Goal: Information Seeking & Learning: Check status

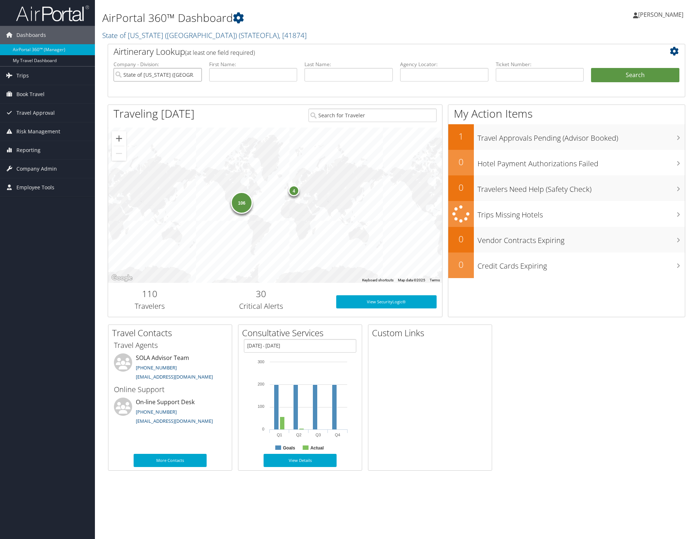
click at [197, 75] on input "State of [US_STATE] ([GEOGRAPHIC_DATA])" at bounding box center [158, 75] width 88 height 14
click at [160, 78] on input "search" at bounding box center [158, 75] width 88 height 14
drag, startPoint x: 149, startPoint y: 104, endPoint x: 149, endPoint y: 95, distance: 9.9
click at [149, 95] on ul "LEGISLATIVE AUDITOR (LA1467) Account LEGISLATIVE FISCAL OFFICE (LA1468) Account" at bounding box center [173, 102] width 119 height 42
click at [149, 95] on div "Account" at bounding box center [173, 95] width 117 height 7
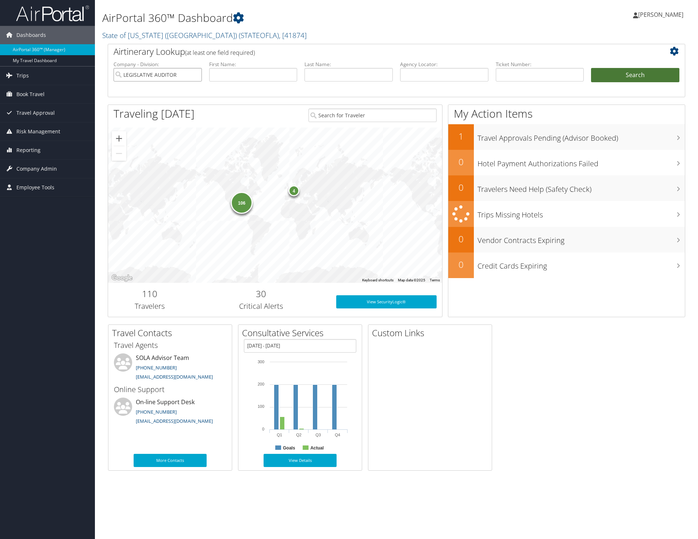
type input "LEGISLATIVE AUDITOR"
click at [628, 69] on button "Search" at bounding box center [635, 75] width 88 height 15
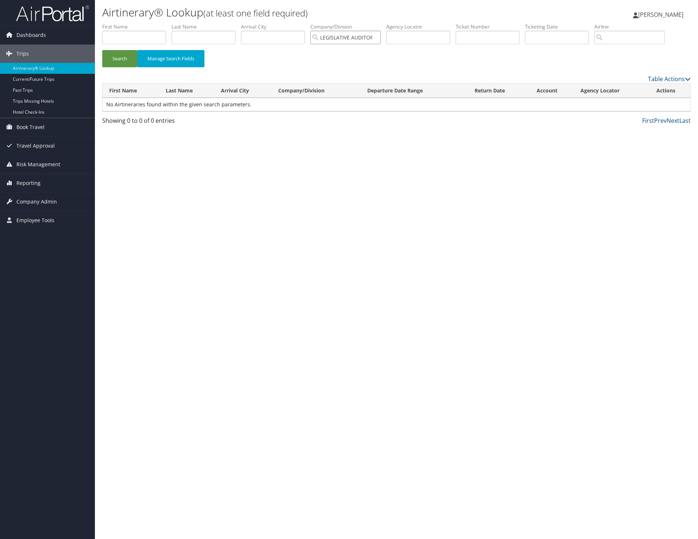
click at [361, 38] on input "LEGISLATIVE AUDITOR" at bounding box center [345, 38] width 70 height 14
click at [372, 50] on div "LA HOUSE OF REPRESENTATIVES (LA1466)" at bounding box center [378, 50] width 127 height 7
type input "LA HOUSE OF REPRESENTATIVES"
click at [122, 60] on button "Search" at bounding box center [119, 58] width 35 height 17
click at [340, 32] on input "LA HOUSE OF REPRESENTATIVES" at bounding box center [345, 38] width 70 height 14
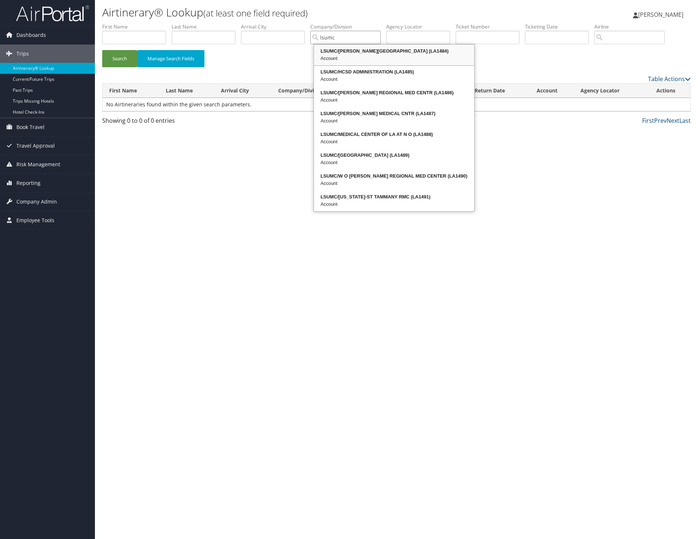
click at [331, 50] on div "LSUMC/EARL K LONG MEDICAL CENTER (LA1484)" at bounding box center [394, 50] width 158 height 7
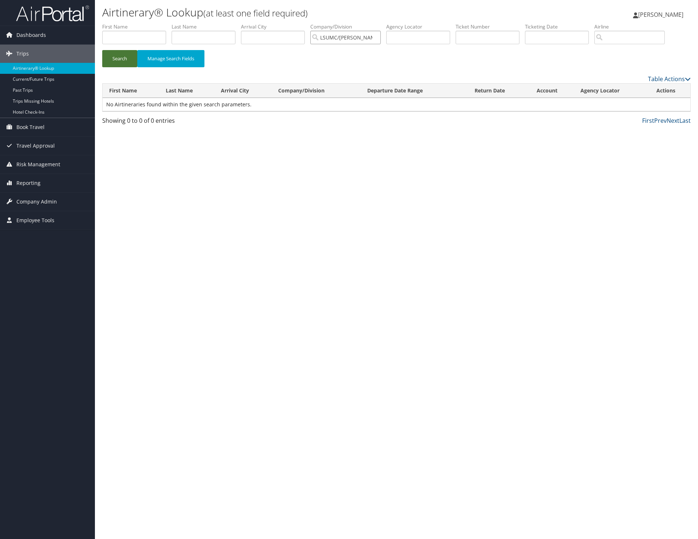
type input "LSUMC/EARL K LONG MEDICAL CENTER"
click at [113, 58] on button "Search" at bounding box center [119, 58] width 35 height 17
click at [366, 41] on input "LSUMC/EARL K LONG MEDICAL CENTER" at bounding box center [345, 38] width 70 height 14
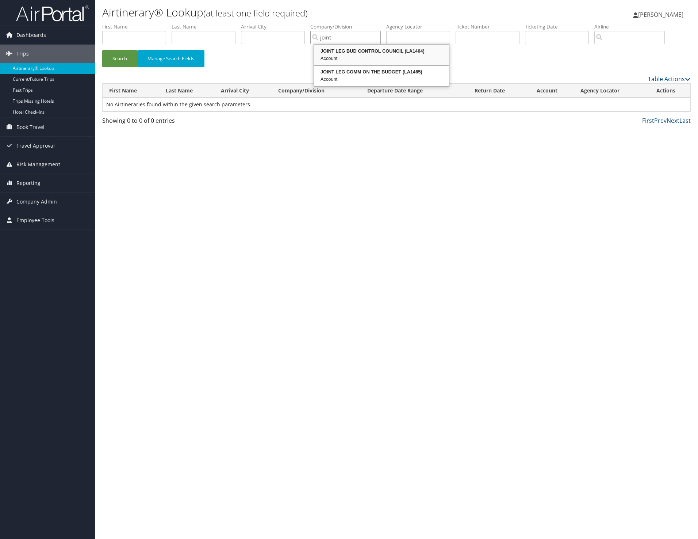
click at [364, 50] on div "JOINT LEG BUD CONTROL COUNCIL (LA1464)" at bounding box center [381, 50] width 133 height 7
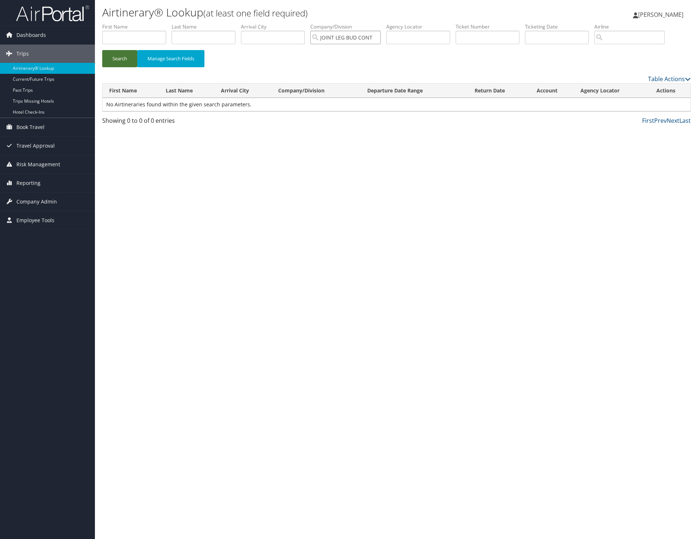
type input "JOINT LEG BUD CONTROL COUNCIL"
click at [128, 57] on button "Search" at bounding box center [119, 58] width 35 height 17
click at [355, 36] on input "JOINT LEG BUD CONTROL COUNCIL" at bounding box center [345, 38] width 70 height 14
click at [344, 80] on div "Account" at bounding box center [381, 79] width 133 height 7
type input "JOINT LEG COMM ON THE BUDGET"
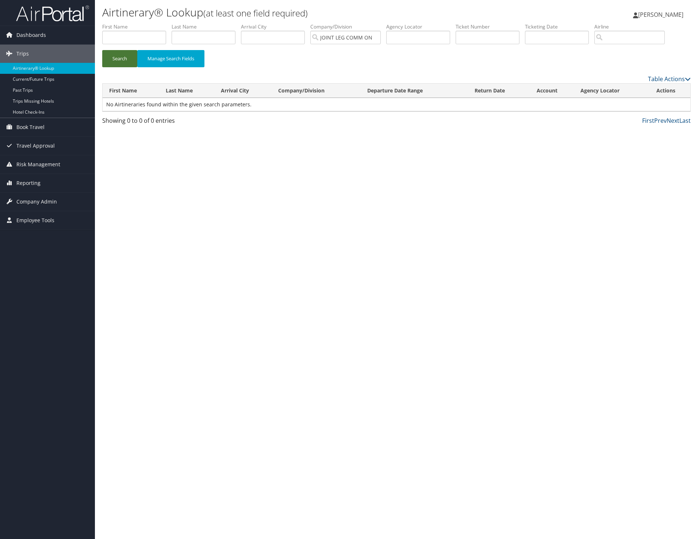
click at [119, 58] on button "Search" at bounding box center [119, 58] width 35 height 17
click at [332, 28] on label "Company/Division" at bounding box center [348, 26] width 76 height 7
click at [378, 37] on input "JOINT LEG COMM ON THE BUDGET" at bounding box center [345, 38] width 70 height 14
click at [362, 38] on input "search" at bounding box center [345, 38] width 70 height 14
click at [346, 51] on div "CIVIL AIR PATROL LA WING (LA1409)" at bounding box center [372, 50] width 114 height 7
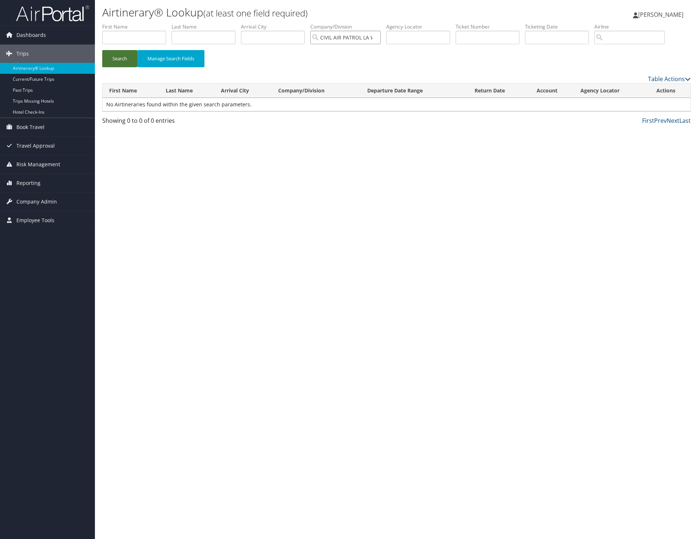
type input "CIVIL AIR PATROL LA WING"
click at [119, 53] on button "Search" at bounding box center [119, 58] width 35 height 17
click at [356, 35] on input "CIVIL AIR PATROL LA WING" at bounding box center [345, 38] width 70 height 14
click at [369, 49] on div "COURTS OF APPEAL (LA1403)" at bounding box center [361, 50] width 92 height 7
type input "COURTS OF APPEAL"
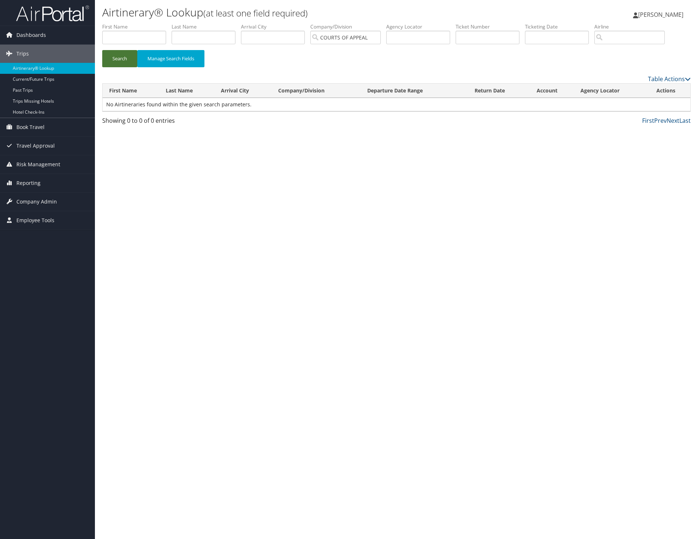
click at [122, 56] on button "Search" at bounding box center [119, 58] width 35 height 17
click at [369, 39] on input "COURTS OF APPEAL" at bounding box center [345, 38] width 70 height 14
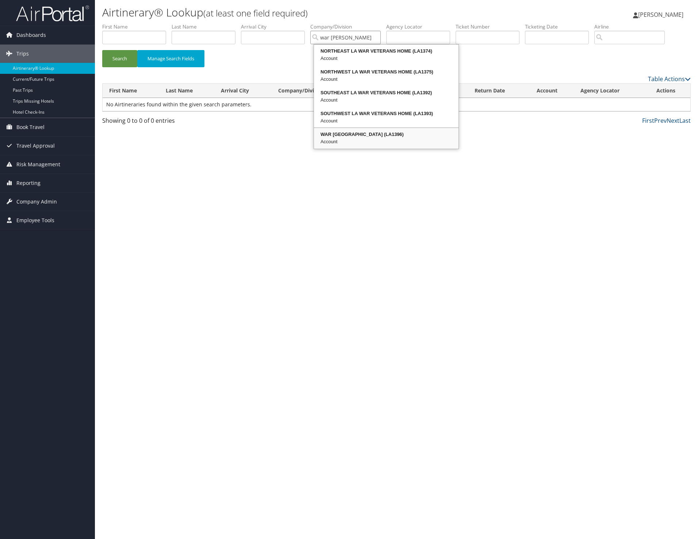
click at [354, 134] on div "WAR VETERANS CENTER (LA1396)" at bounding box center [386, 134] width 142 height 7
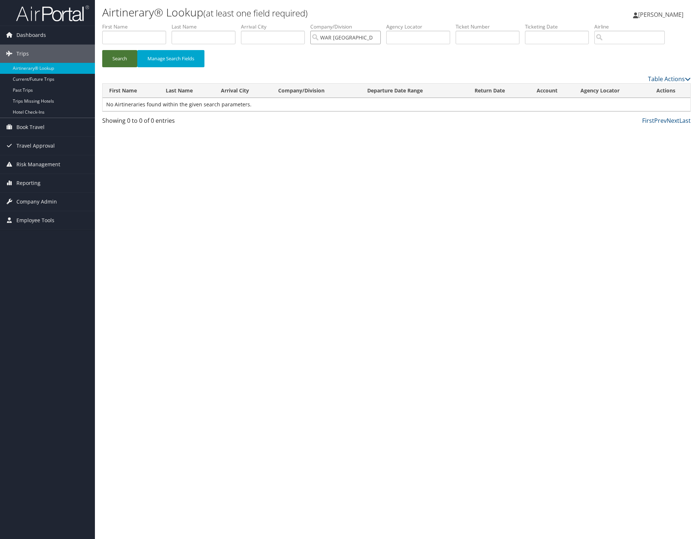
type input "WAR VETERANS CENTER"
click at [119, 57] on button "Search" at bounding box center [119, 58] width 35 height 17
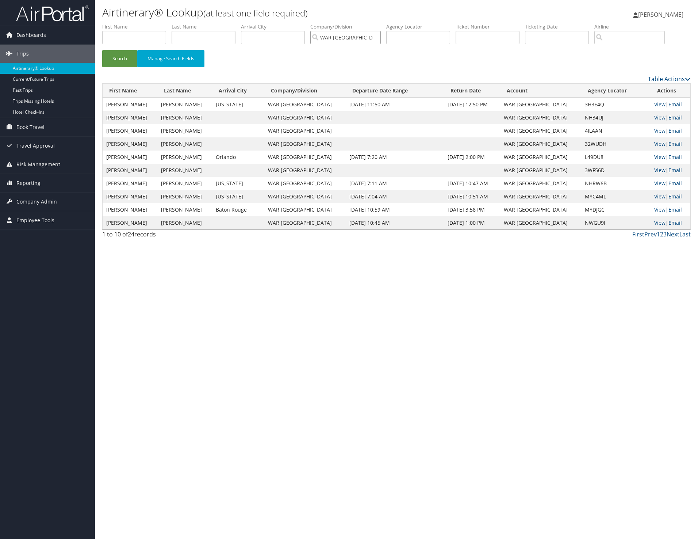
click at [366, 42] on input "WAR VETERANS CENTER" at bounding box center [345, 38] width 70 height 14
click at [360, 55] on div "Account" at bounding box center [378, 58] width 127 height 7
type input "1ST CIRCUIT COURT OF APPEALS"
click at [124, 58] on button "Search" at bounding box center [119, 58] width 35 height 17
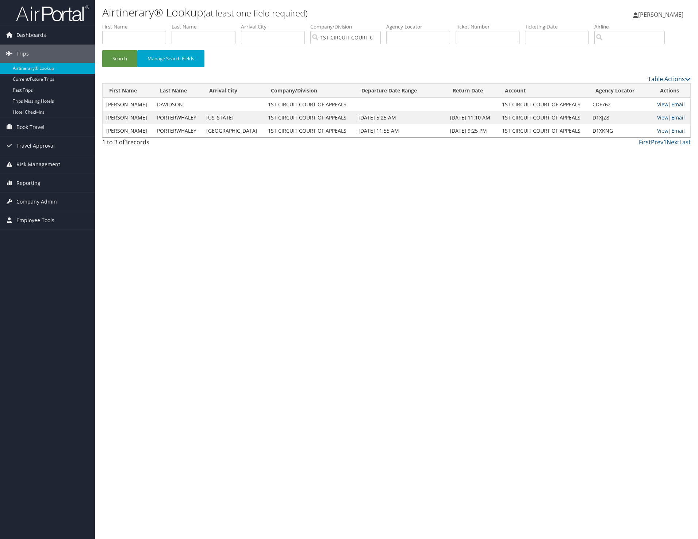
click at [253, 175] on div "Airtinerary® Lookup (at least one field required) Kathleen Patrick Kathleen Pat…" at bounding box center [396, 269] width 603 height 539
click at [378, 38] on input "1ST CIRCUIT COURT OF APPEALS" at bounding box center [345, 38] width 70 height 14
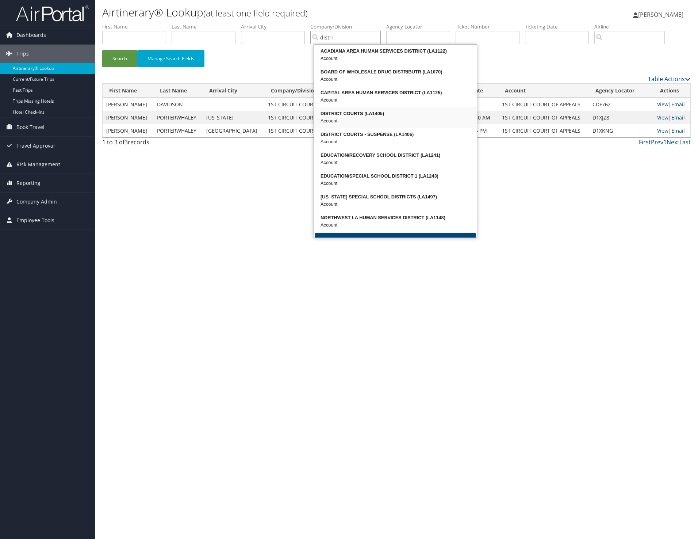
click at [367, 117] on div "DISTRICT COURTS (LA1405)" at bounding box center [395, 113] width 161 height 7
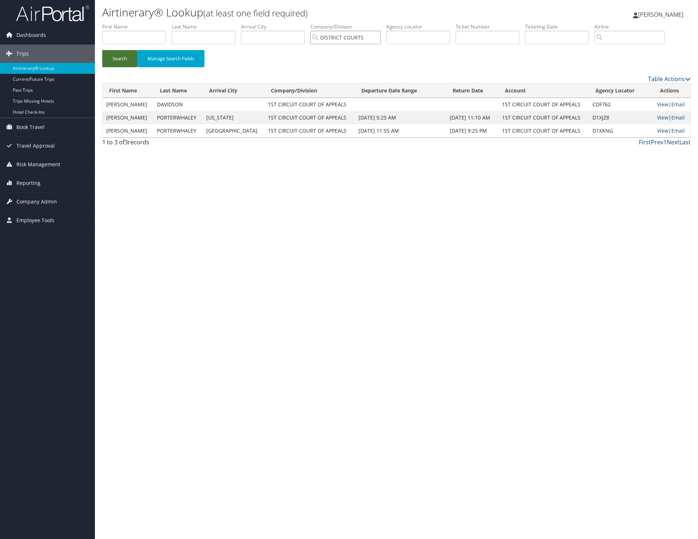
type input "DISTRICT COURTS"
click at [127, 61] on button "Search" at bounding box center [119, 58] width 35 height 17
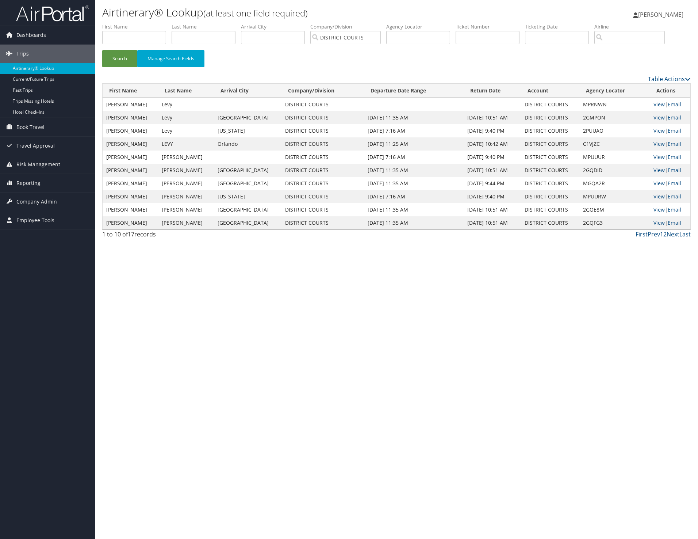
drag, startPoint x: 512, startPoint y: 121, endPoint x: 491, endPoint y: 239, distance: 120.3
click at [491, 239] on div "Table Actions Please wait. This may take a while depending on your search filte…" at bounding box center [396, 159] width 589 height 168
drag, startPoint x: 491, startPoint y: 239, endPoint x: 490, endPoint y: 250, distance: 10.6
click at [490, 250] on div "Airtinerary® Lookup (at least one field required) Kathleen Patrick Kathleen Pat…" at bounding box center [396, 269] width 603 height 539
drag, startPoint x: 340, startPoint y: 144, endPoint x: 438, endPoint y: 148, distance: 97.6
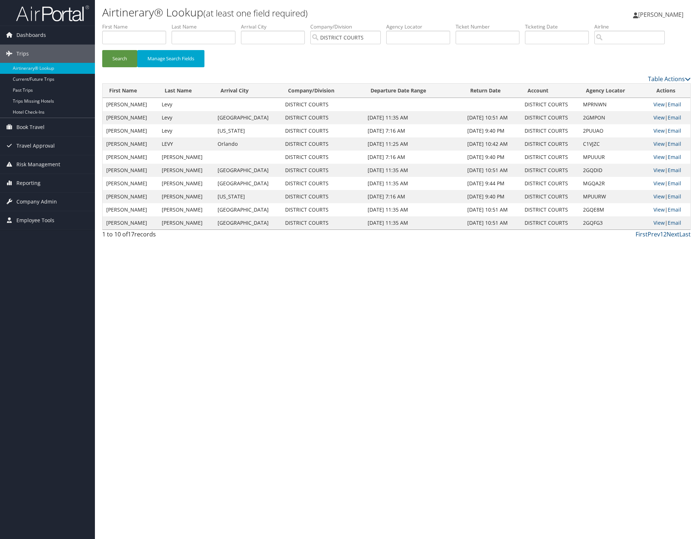
click at [438, 148] on tr "ANITA LYNN LEVY Orlando DISTRICT COURTS May 27, 2025 11:25 AM May 31, 2025 10:4…" at bounding box center [397, 143] width 588 height 13
drag, startPoint x: 438, startPoint y: 148, endPoint x: 564, endPoint y: 144, distance: 125.7
click at [564, 144] on td "DISTRICT COURTS" at bounding box center [550, 143] width 59 height 13
drag, startPoint x: 624, startPoint y: 140, endPoint x: 421, endPoint y: 150, distance: 203.7
click at [421, 150] on tr "ANITA LYNN LEVY Orlando DISTRICT COURTS May 27, 2025 11:25 AM May 31, 2025 10:4…" at bounding box center [397, 143] width 588 height 13
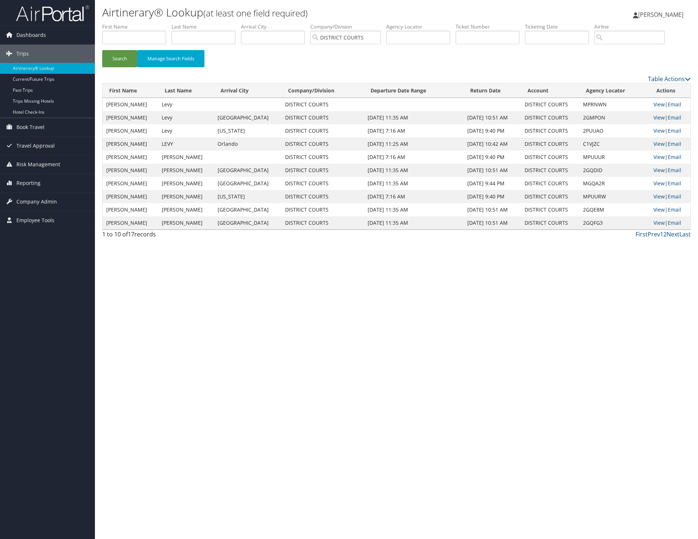
click at [421, 150] on td "May 27, 2025 11:25 AM" at bounding box center [414, 143] width 100 height 13
click at [361, 35] on input "DISTRICT COURTS" at bounding box center [345, 38] width 70 height 14
click at [357, 43] on input "search" at bounding box center [345, 38] width 70 height 14
click at [270, 38] on input "text" at bounding box center [273, 38] width 64 height 14
click at [338, 36] on input "search" at bounding box center [345, 38] width 70 height 14
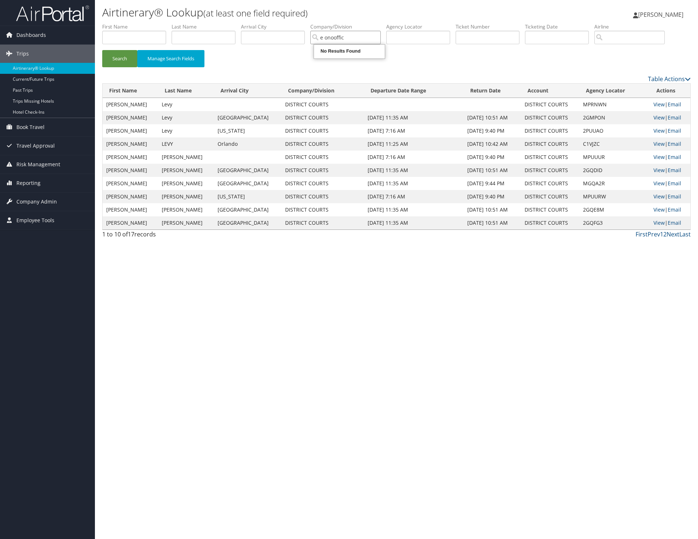
drag, startPoint x: 349, startPoint y: 37, endPoint x: 286, endPoint y: 31, distance: 63.5
click at [286, 23] on ul "First Name Last Name Departure City Arrival City Company/Division e onooffic Ai…" at bounding box center [396, 23] width 589 height 0
click at [335, 48] on div "OFFICE ON WOMENS POLICY (LA1391)" at bounding box center [373, 50] width 116 height 7
type input "OFFICE ON WOMENS POLICY"
click at [125, 58] on button "Search" at bounding box center [119, 58] width 35 height 17
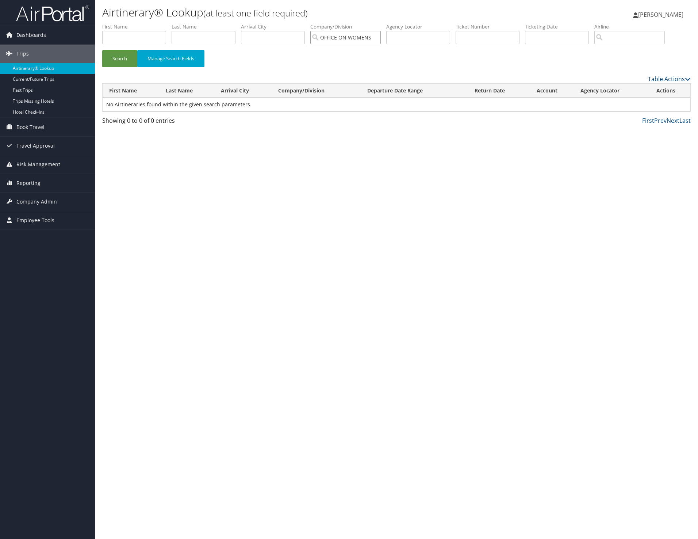
drag, startPoint x: 346, startPoint y: 38, endPoint x: 356, endPoint y: 37, distance: 10.6
click at [346, 38] on input "OFFICE ON WOMENS POLICY" at bounding box center [345, 38] width 70 height 14
click at [362, 54] on div "OFFICE OF CHARITABLE GAMING (LA1246)" at bounding box center [378, 50] width 127 height 7
type input "OFFICE OF CHARITABLE GAMING"
click at [115, 64] on button "Search" at bounding box center [119, 58] width 35 height 17
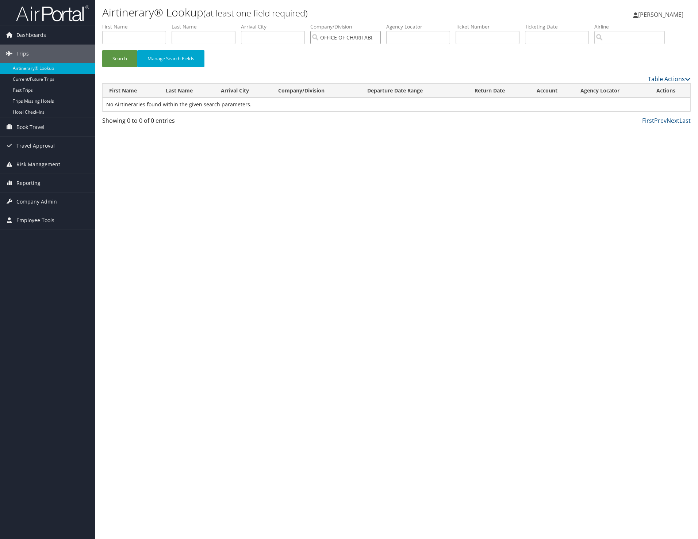
click at [337, 42] on input "OFFICE OF CHARITABLE GAMING" at bounding box center [345, 38] width 70 height 14
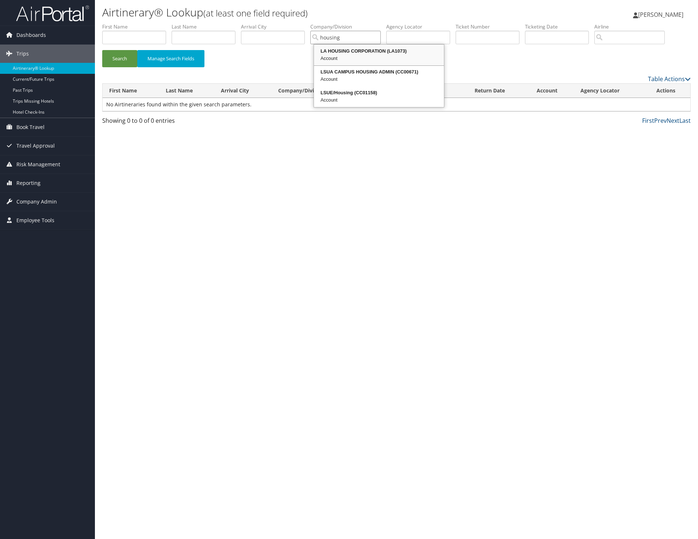
click at [337, 50] on div "LA HOUSING CORPORATION (LA1073)" at bounding box center [379, 50] width 128 height 7
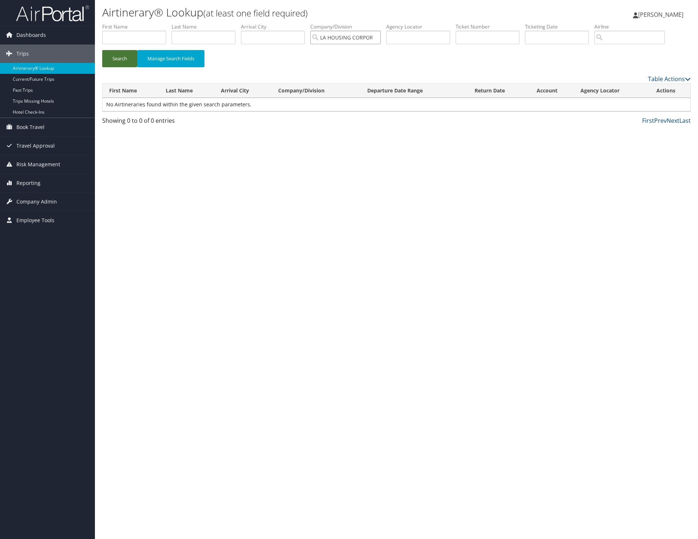
type input "LA HOUSING CORPORATION"
click at [127, 60] on button "Search" at bounding box center [119, 58] width 35 height 17
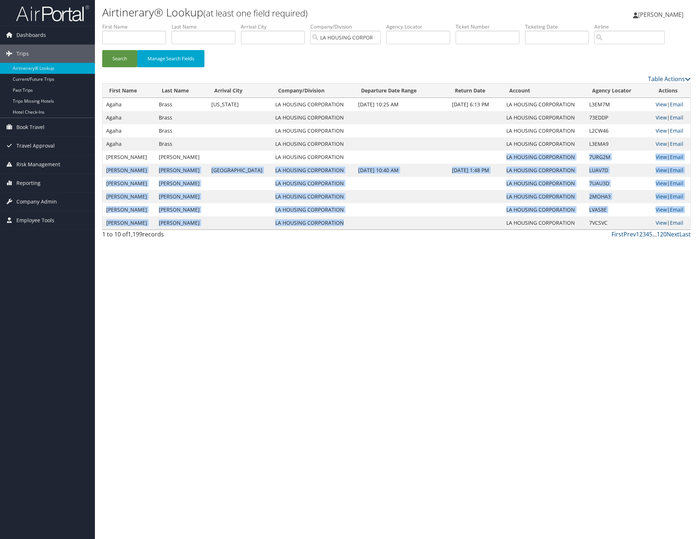
drag, startPoint x: 434, startPoint y: 225, endPoint x: 448, endPoint y: 160, distance: 66.4
click at [448, 160] on tbody "Agaha Brass Washington LA HOUSING CORPORATION Jan 7, 2023 10:25 AM Jan 13, 2023…" at bounding box center [397, 163] width 588 height 131
drag, startPoint x: 448, startPoint y: 160, endPoint x: 408, endPoint y: 186, distance: 47.9
click at [408, 186] on td at bounding box center [402, 183] width 94 height 13
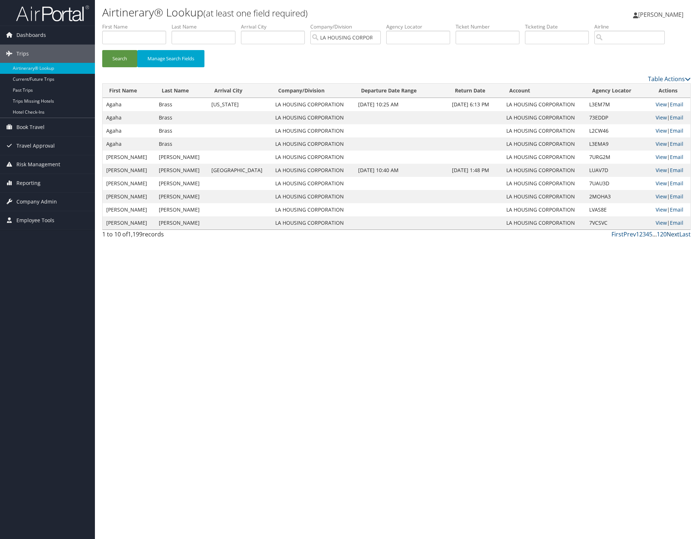
click at [668, 234] on link "Next" at bounding box center [673, 234] width 13 height 8
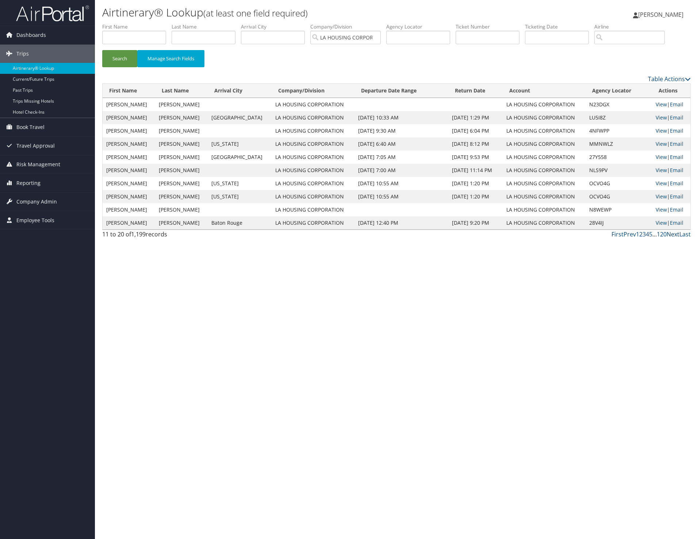
click at [668, 234] on link "Next" at bounding box center [673, 234] width 13 height 8
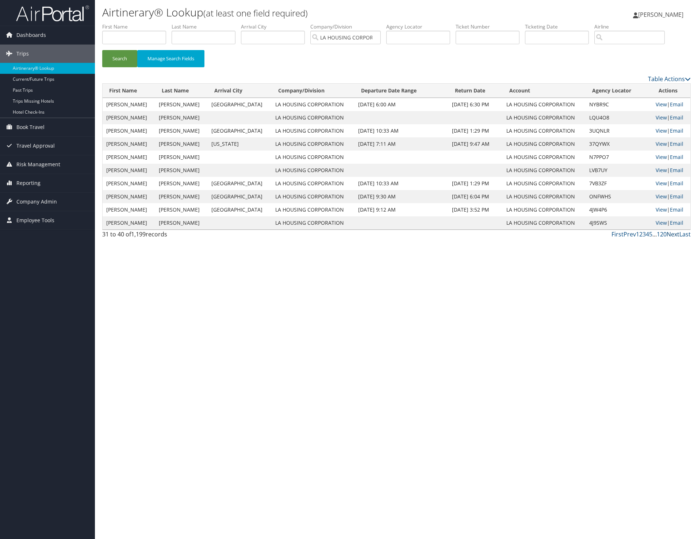
click at [668, 234] on link "Next" at bounding box center [673, 234] width 13 height 8
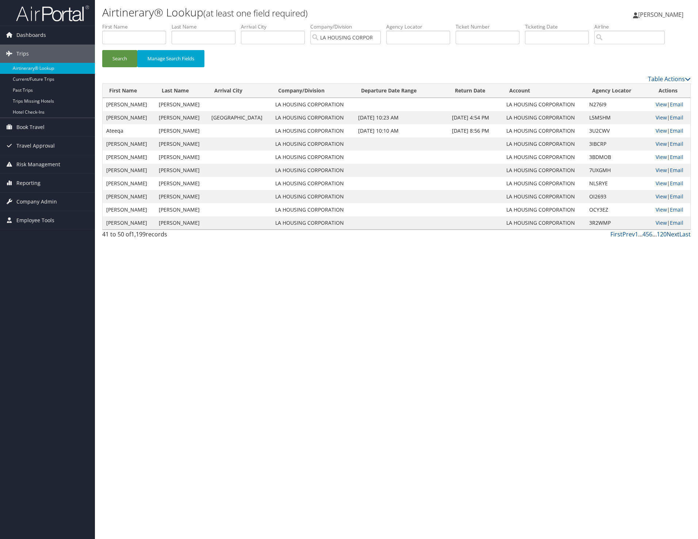
click at [668, 234] on link "Next" at bounding box center [673, 234] width 13 height 8
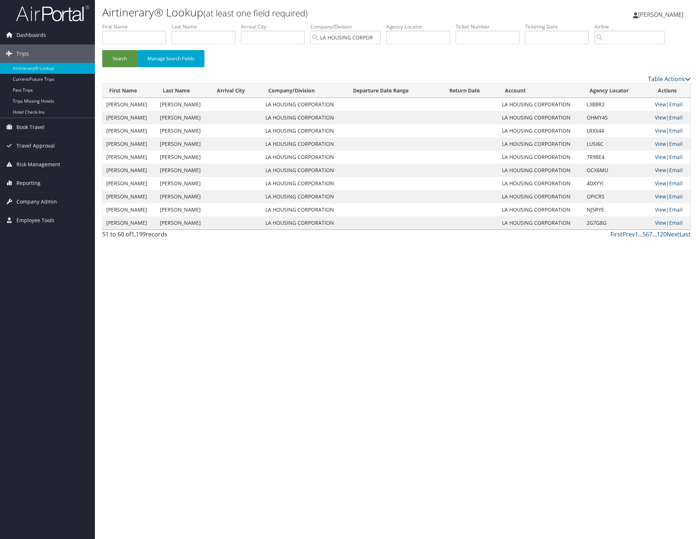
click at [369, 88] on th "Departure Date Range" at bounding box center [395, 91] width 96 height 14
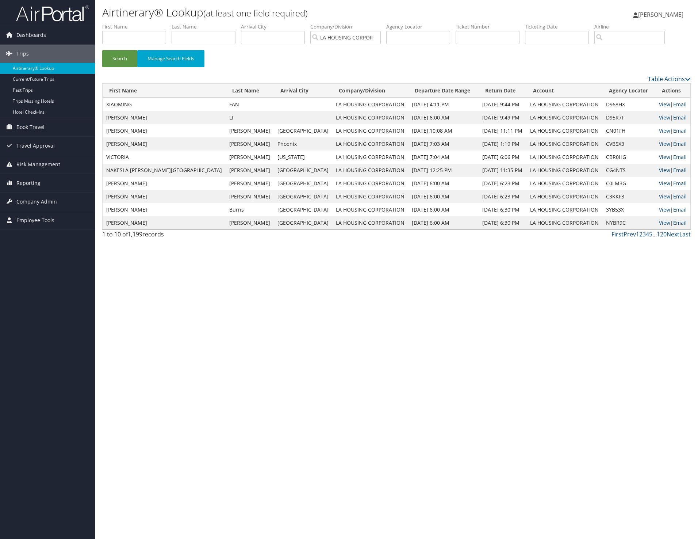
drag, startPoint x: 400, startPoint y: 109, endPoint x: 395, endPoint y: 253, distance: 144.3
click at [395, 253] on div "Airtinerary® Lookup (at least one field required) Kathleen Patrick Kathleen Pat…" at bounding box center [396, 269] width 603 height 539
drag, startPoint x: 395, startPoint y: 253, endPoint x: 392, endPoint y: 314, distance: 60.7
click at [392, 314] on div "Airtinerary® Lookup (at least one field required) Kathleen Patrick Kathleen Pat…" at bounding box center [396, 269] width 603 height 539
click at [333, 38] on input "LA HOUSING CORPORATION" at bounding box center [345, 38] width 70 height 14
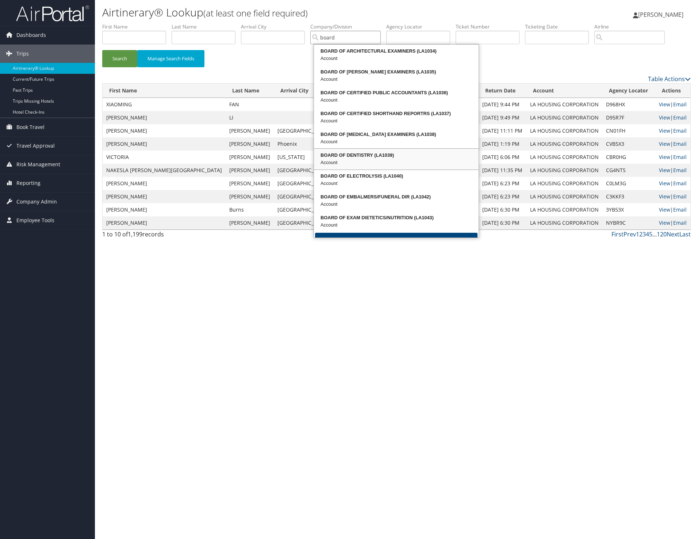
click at [343, 160] on div "Account" at bounding box center [396, 162] width 163 height 7
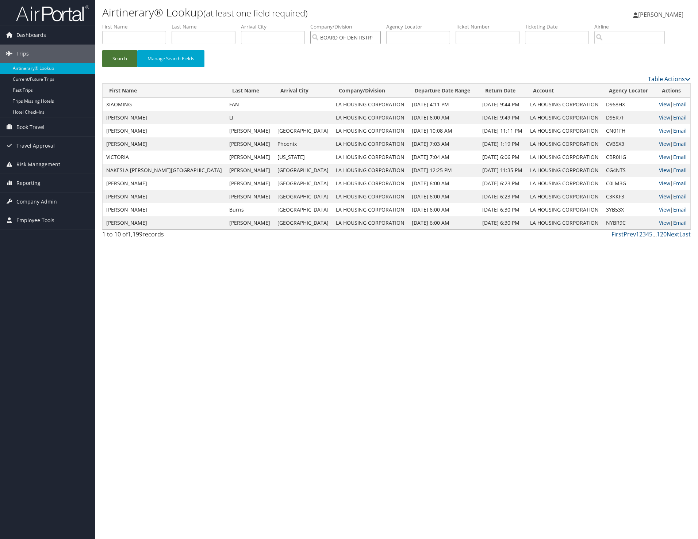
type input "BOARD OF DENTISTRY"
click at [112, 57] on button "Search" at bounding box center [119, 58] width 35 height 17
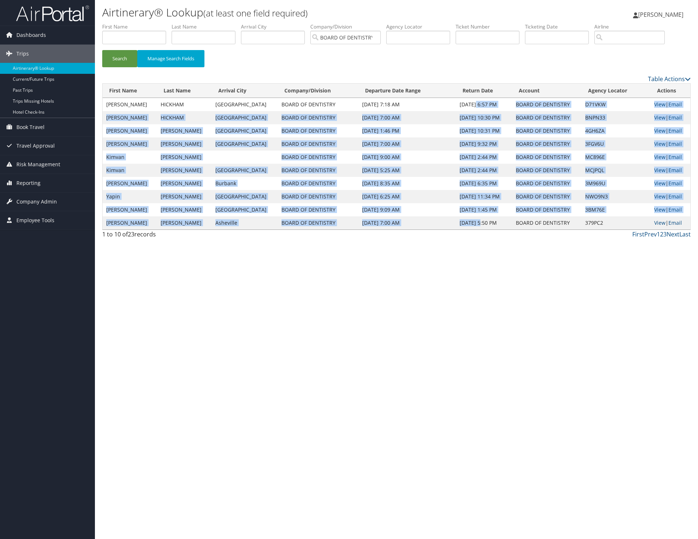
drag, startPoint x: 464, startPoint y: 103, endPoint x: 466, endPoint y: 223, distance: 119.5
click at [466, 223] on tbody "ARTHUR FERNAND JR HICKHAM Dallas BOARD OF DENTISTRY Oct 15, 2025 7:18 AM Oct 19…" at bounding box center [397, 163] width 588 height 131
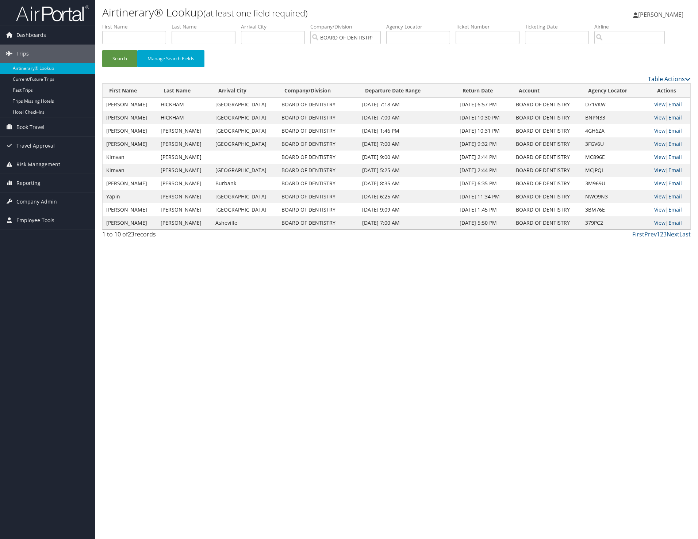
drag, startPoint x: 466, startPoint y: 223, endPoint x: 540, endPoint y: 290, distance: 99.5
click at [540, 290] on div "Airtinerary® Lookup (at least one field required) Kathleen Patrick Kathleen Pat…" at bounding box center [396, 269] width 603 height 539
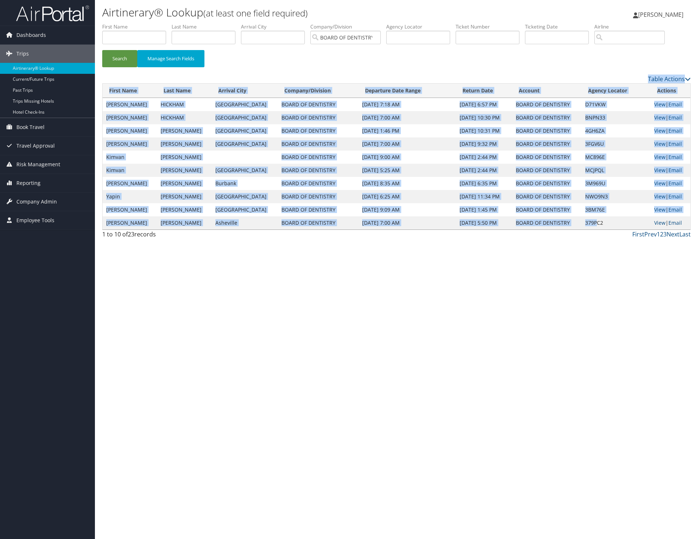
drag, startPoint x: 577, startPoint y: 224, endPoint x: 350, endPoint y: 71, distance: 273.7
click at [350, 71] on div "First Name Last Name Departure City Arrival City Company/Division BOARD OF DENT…" at bounding box center [396, 132] width 589 height 219
drag, startPoint x: 350, startPoint y: 71, endPoint x: 313, endPoint y: 61, distance: 37.8
click at [313, 61] on div "Search Manage Search Fields" at bounding box center [397, 62] width 600 height 24
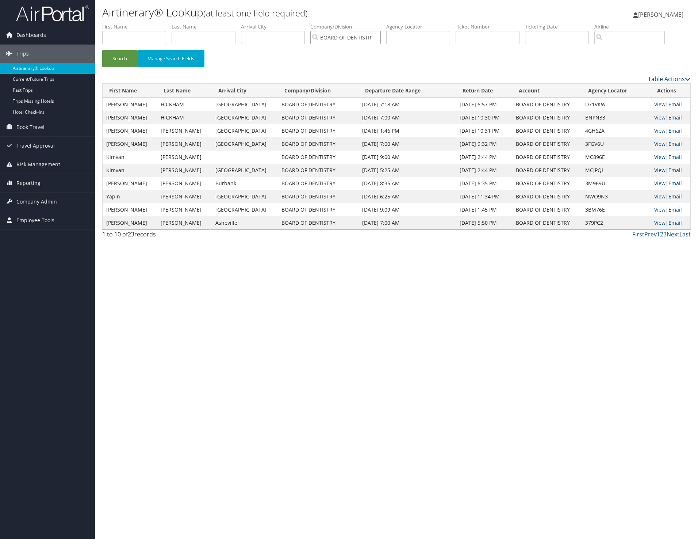
click at [378, 38] on input "BOARD OF DENTISTRY" at bounding box center [345, 38] width 70 height 14
click at [358, 37] on input "search" at bounding box center [345, 38] width 70 height 14
type input "d ofb"
